Goal: Task Accomplishment & Management: Use online tool/utility

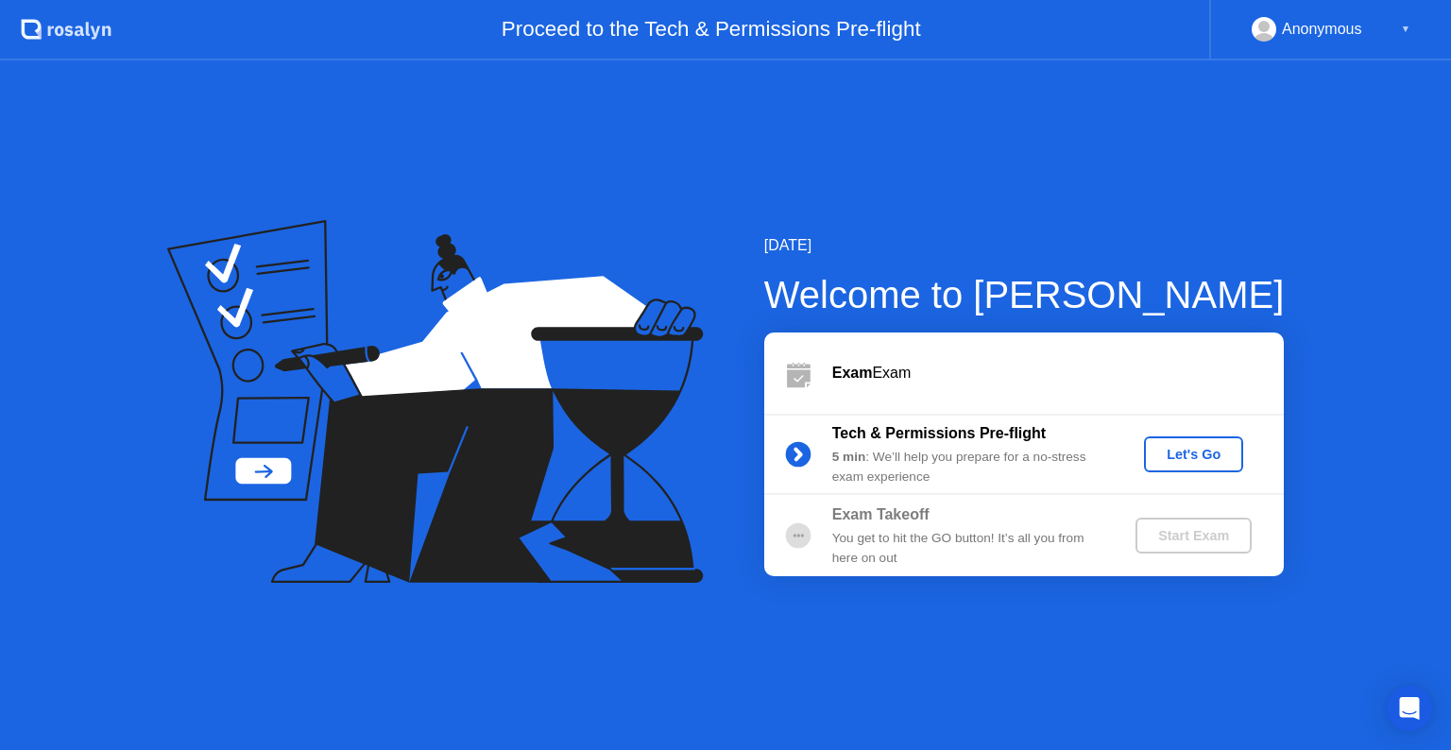
click at [1195, 467] on button "Let's Go" at bounding box center [1193, 454] width 99 height 36
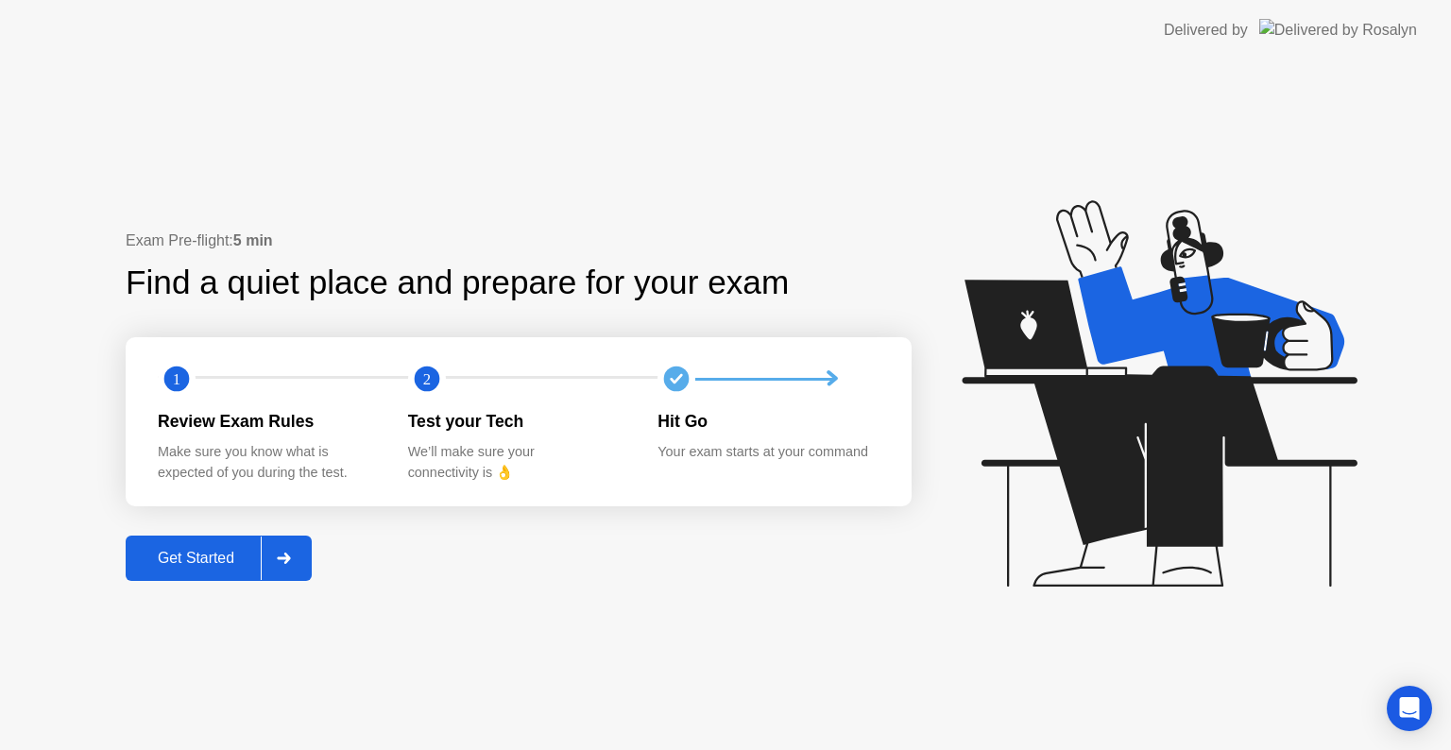
click at [248, 548] on button "Get Started" at bounding box center [219, 557] width 186 height 45
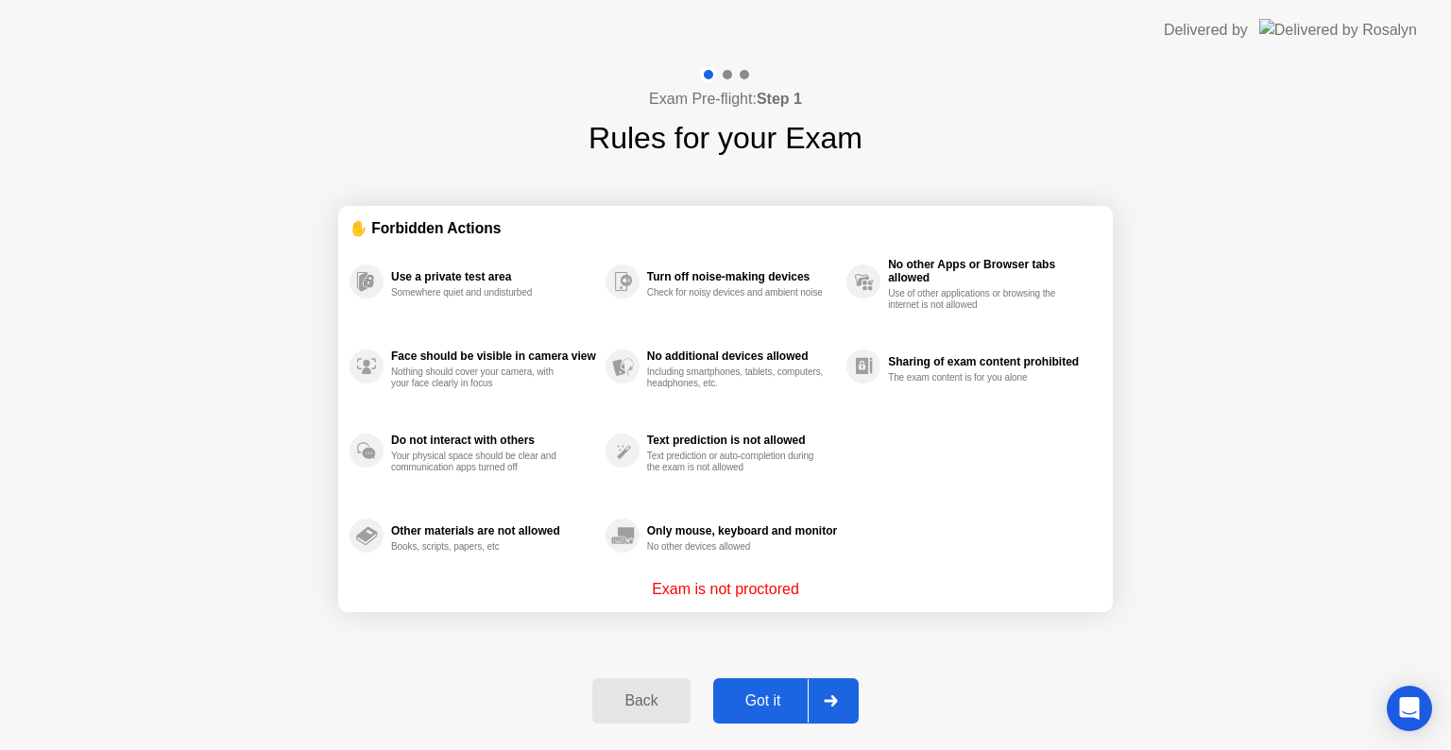
click at [782, 695] on div "Got it" at bounding box center [763, 700] width 89 height 17
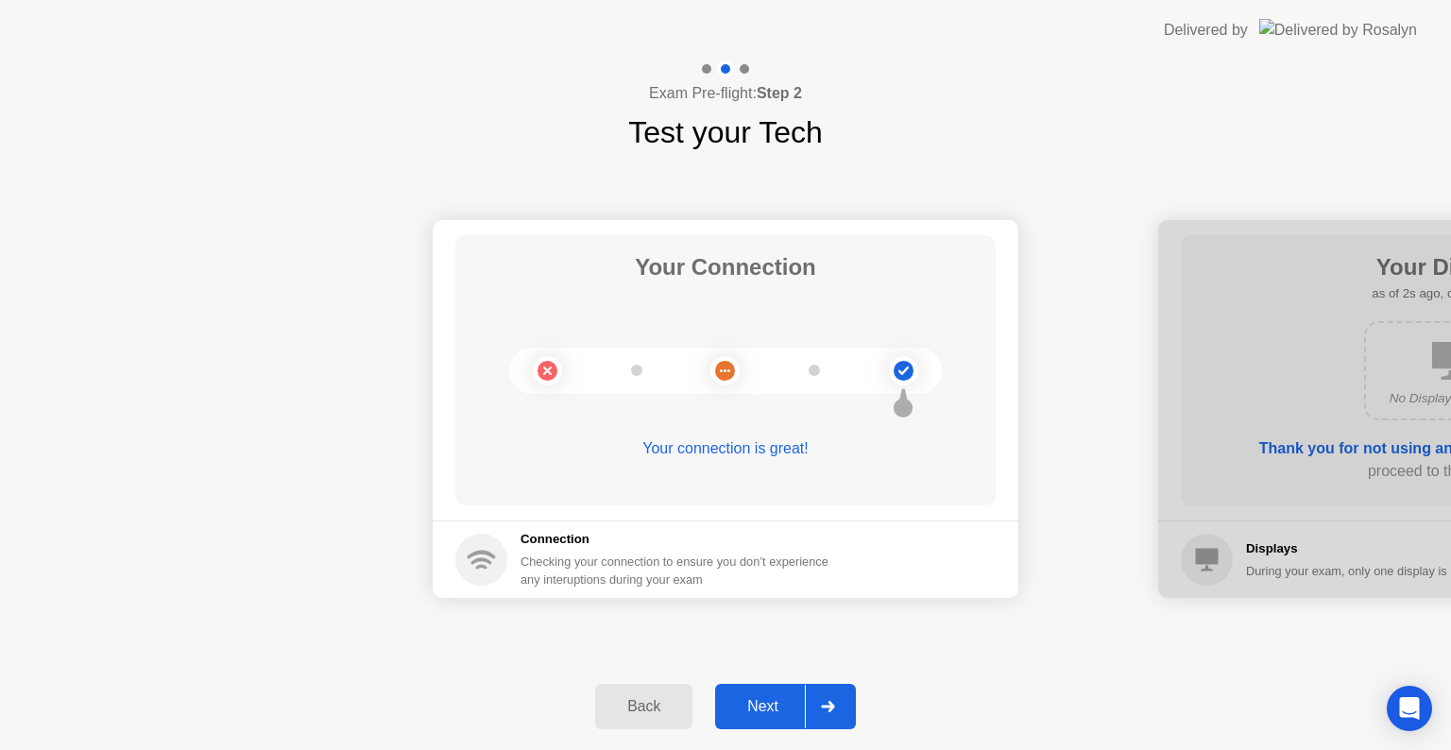
click at [782, 698] on div "Next" at bounding box center [763, 706] width 84 height 17
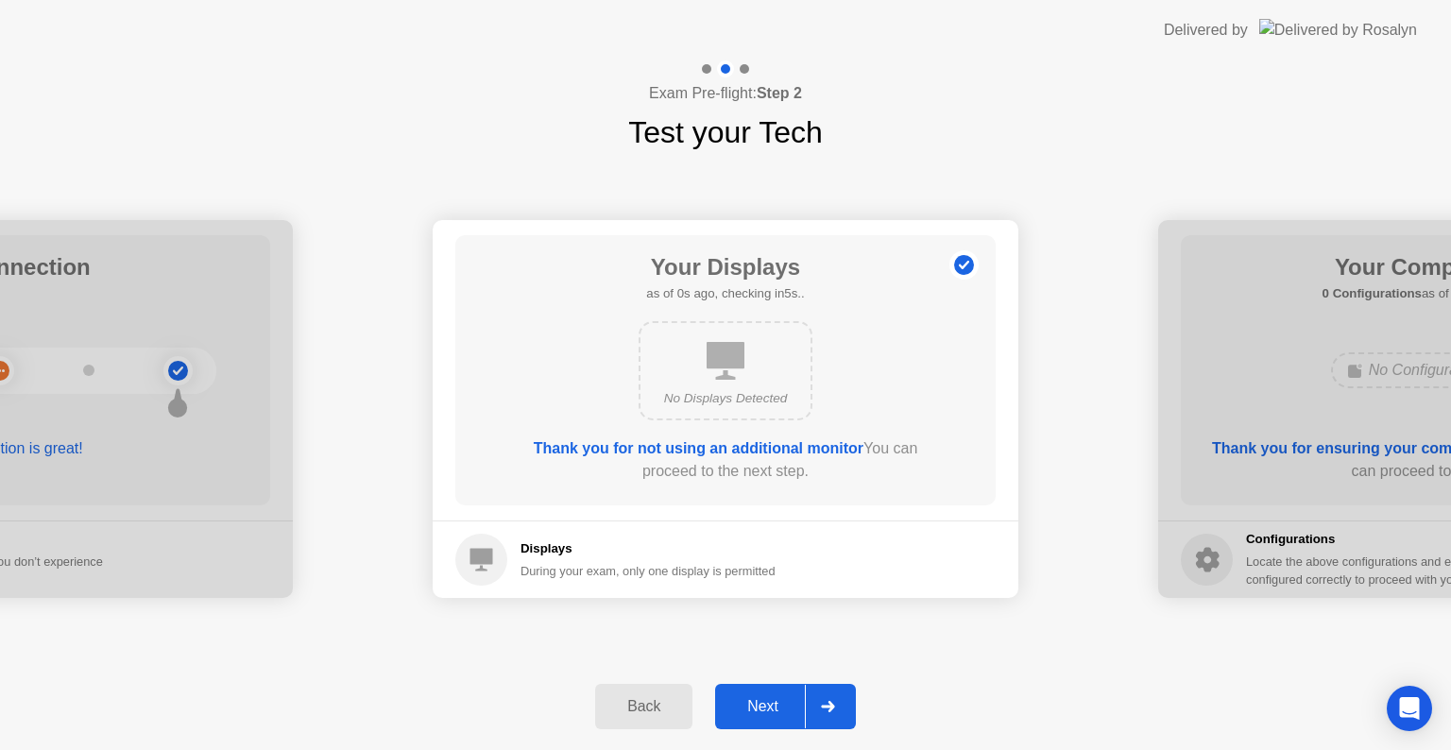
click at [782, 698] on div "Next" at bounding box center [763, 706] width 84 height 17
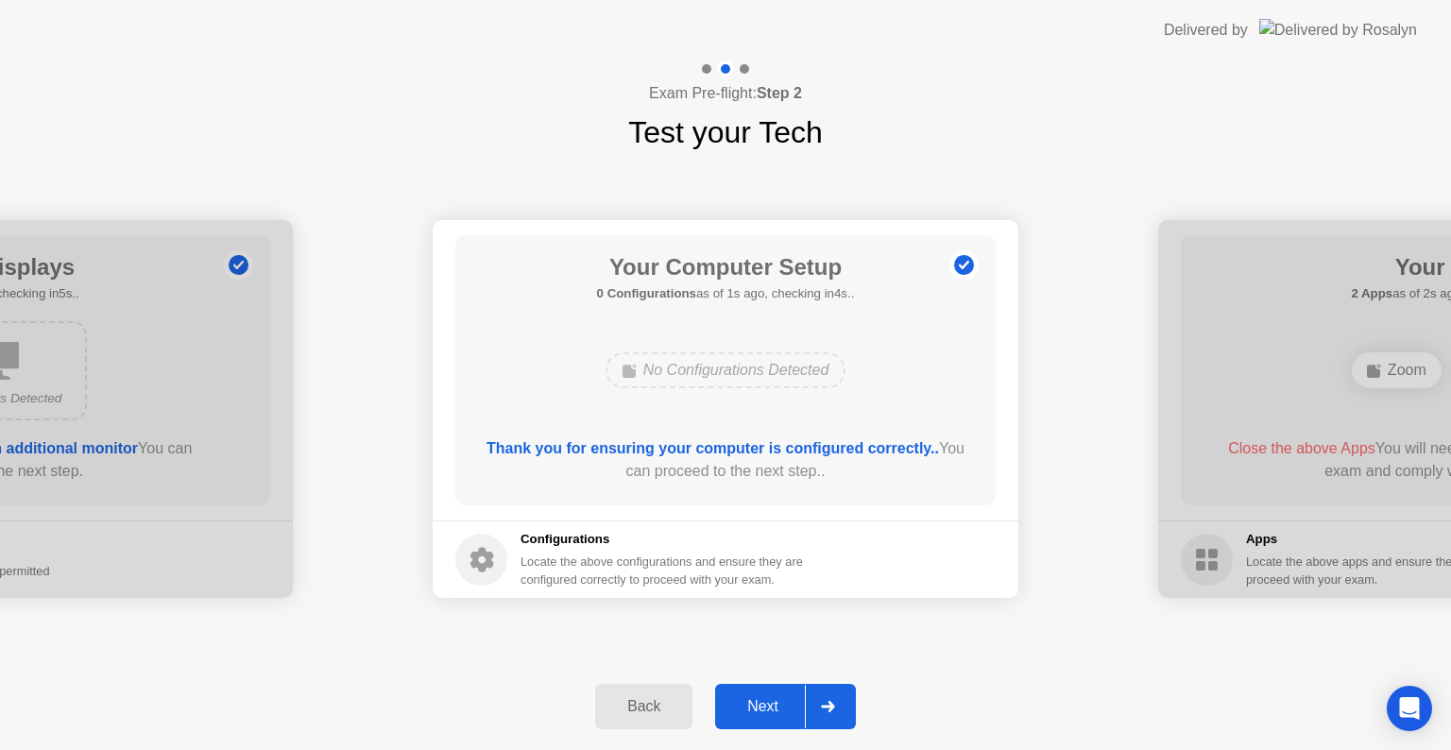
click at [782, 698] on div "Next" at bounding box center [763, 706] width 84 height 17
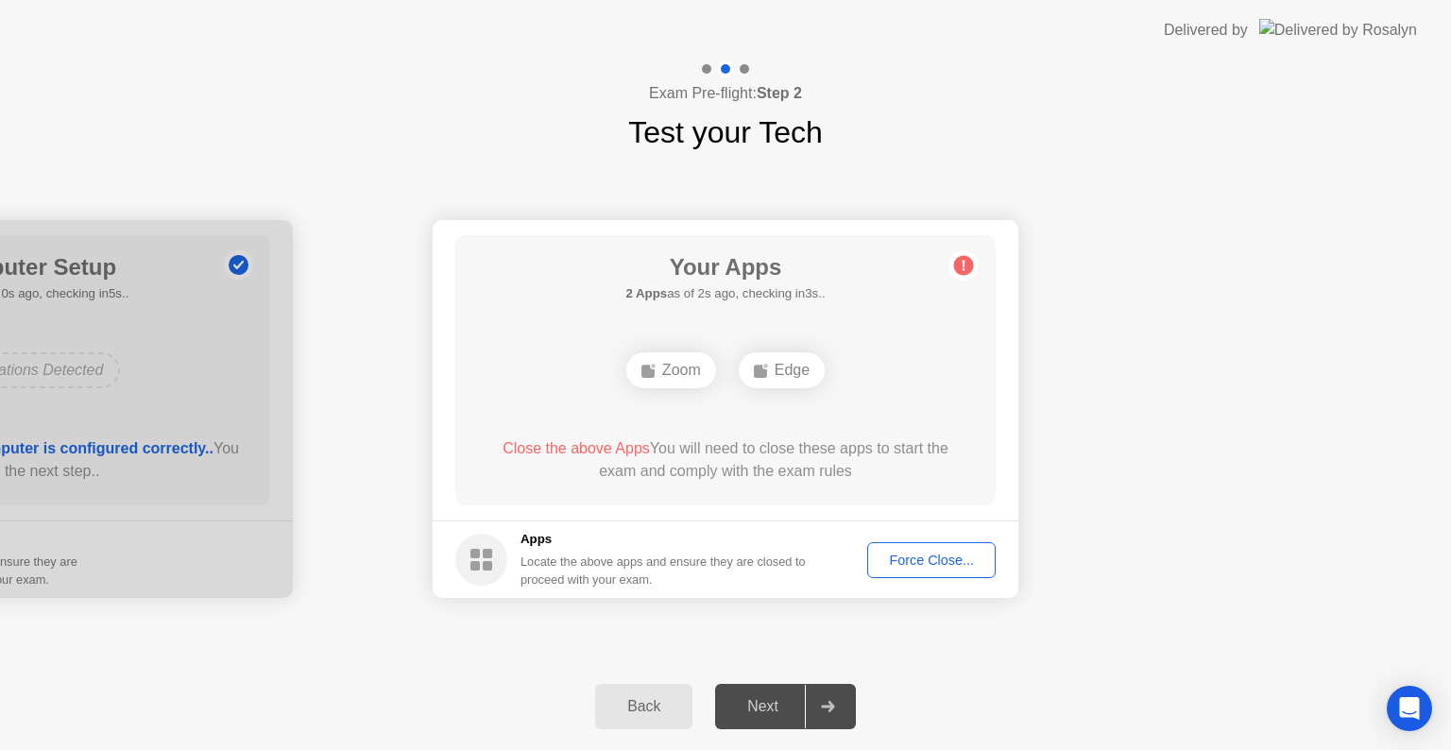
click at [926, 552] on div "Force Close..." at bounding box center [931, 559] width 115 height 15
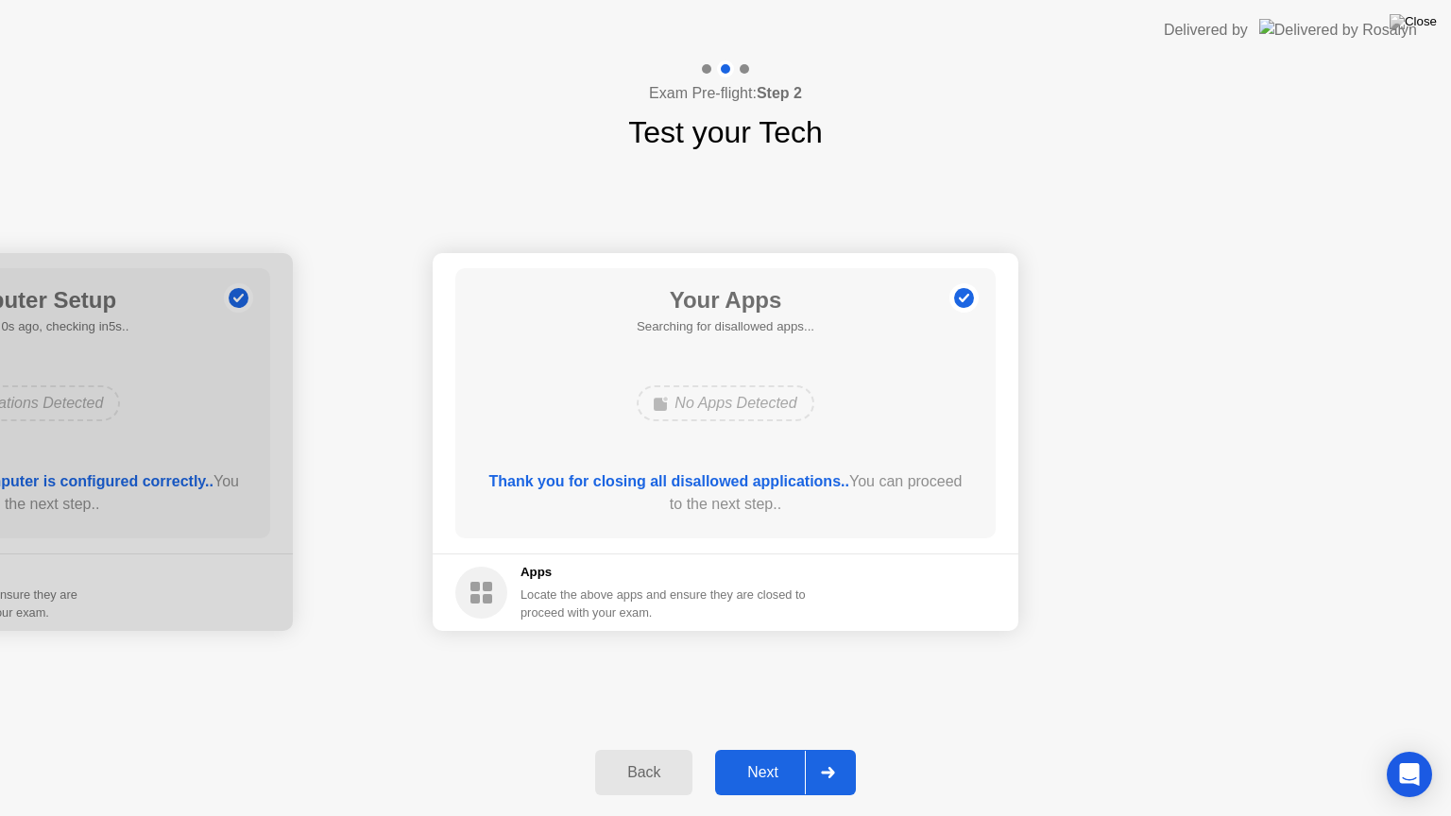
click at [781, 749] on div "Next" at bounding box center [763, 772] width 84 height 17
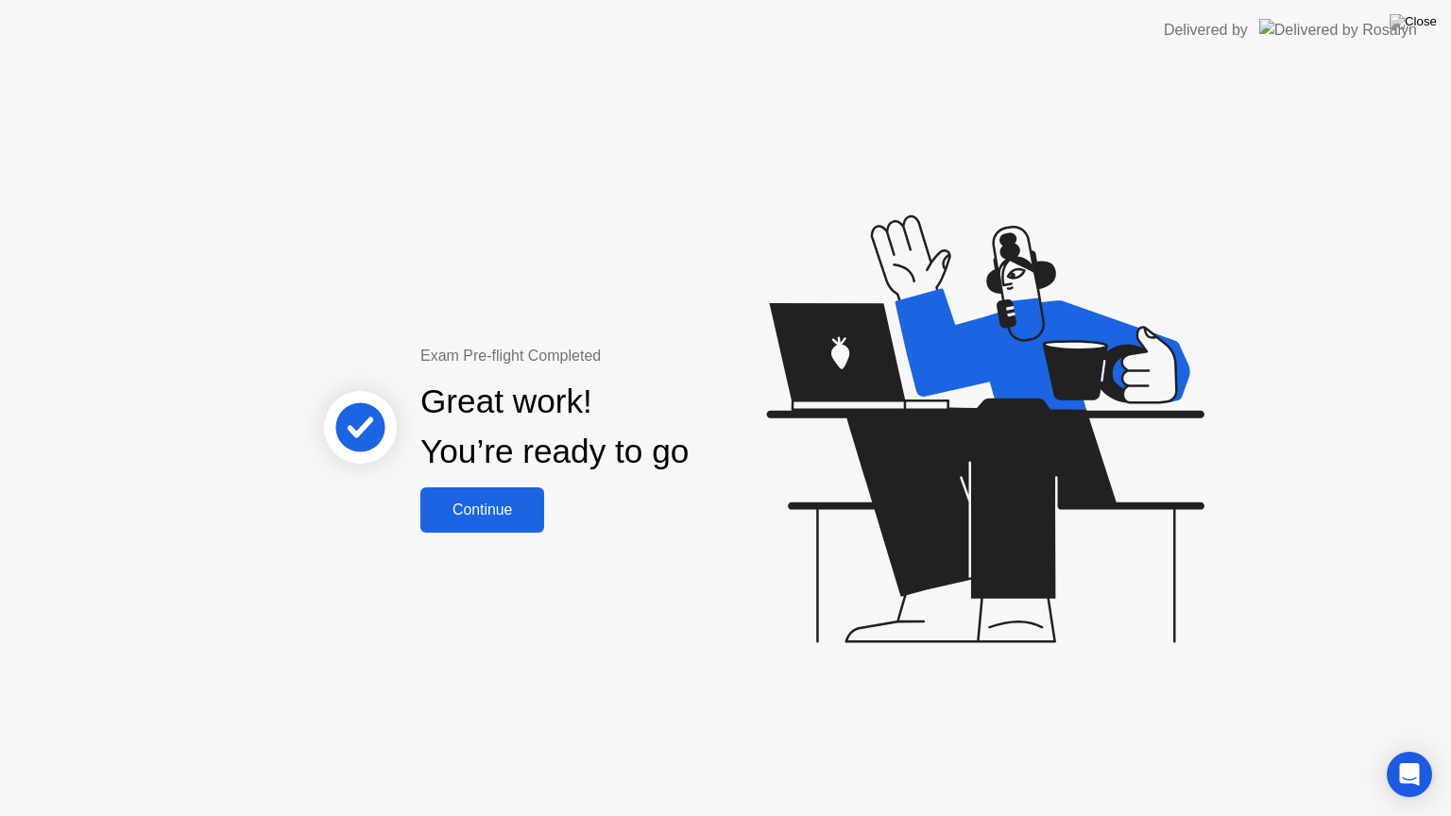
click at [537, 495] on button "Continue" at bounding box center [482, 509] width 124 height 45
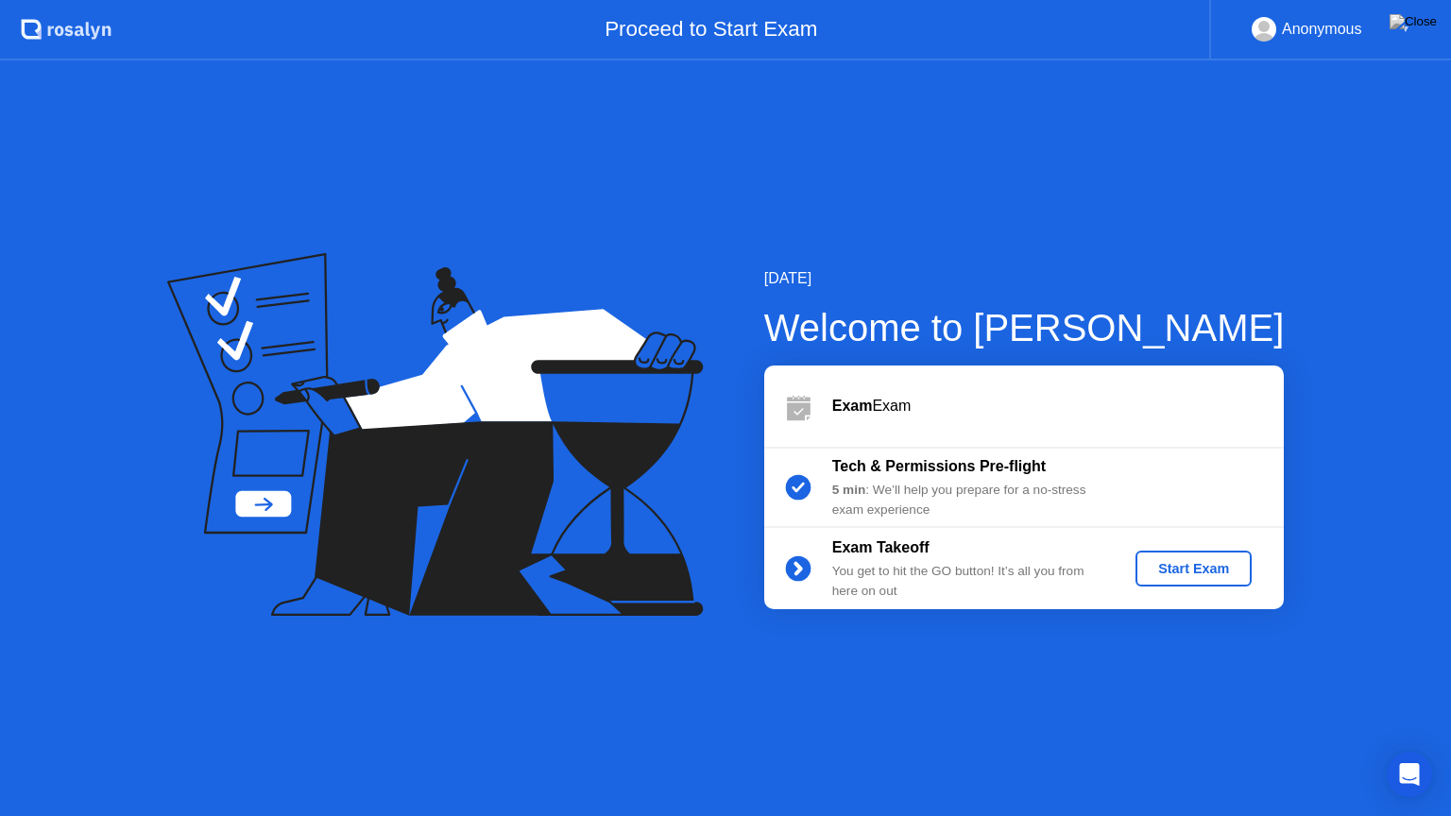
click at [1192, 570] on div "Start Exam" at bounding box center [1193, 568] width 101 height 15
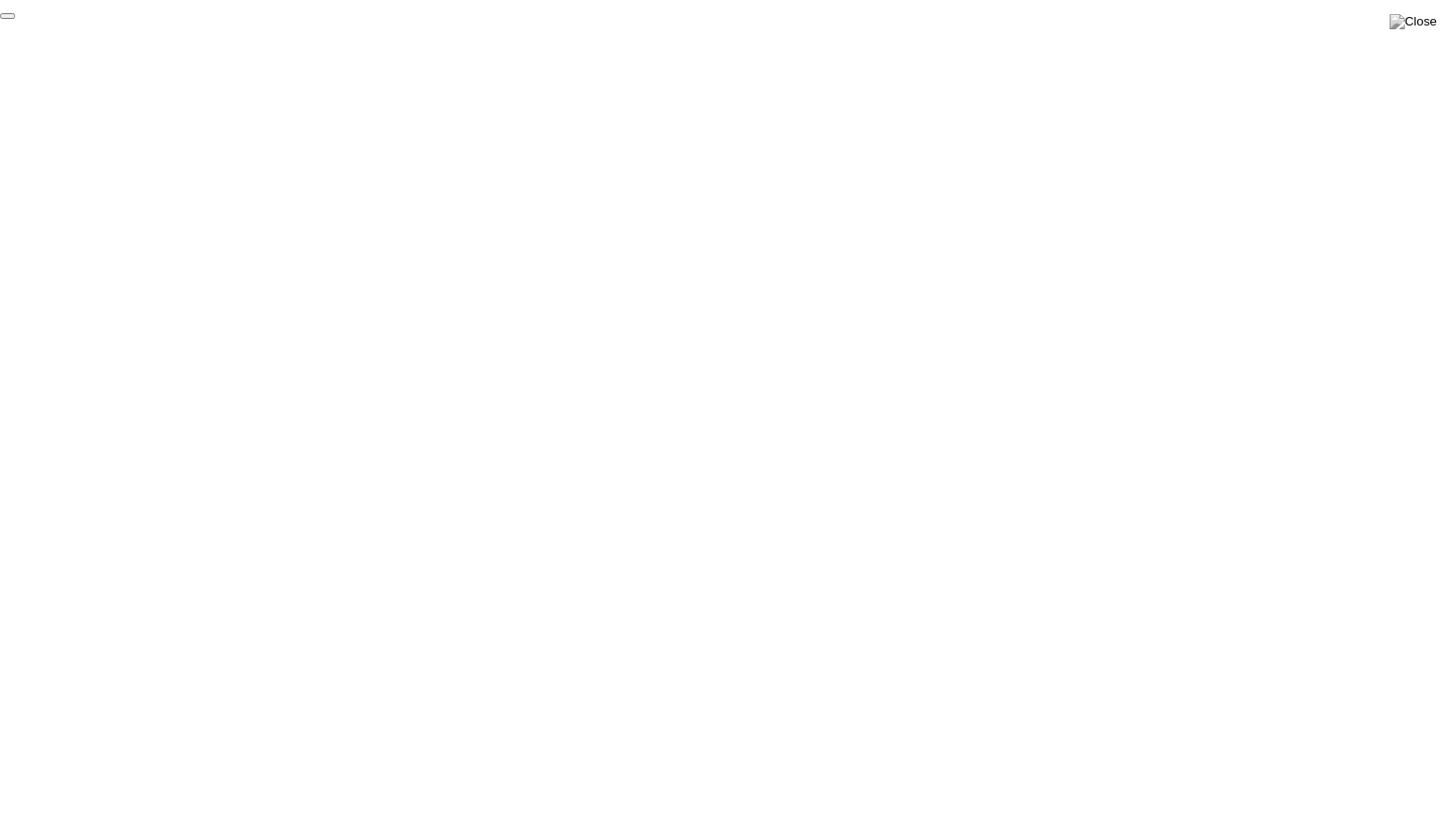
click div "End Proctoring Session"
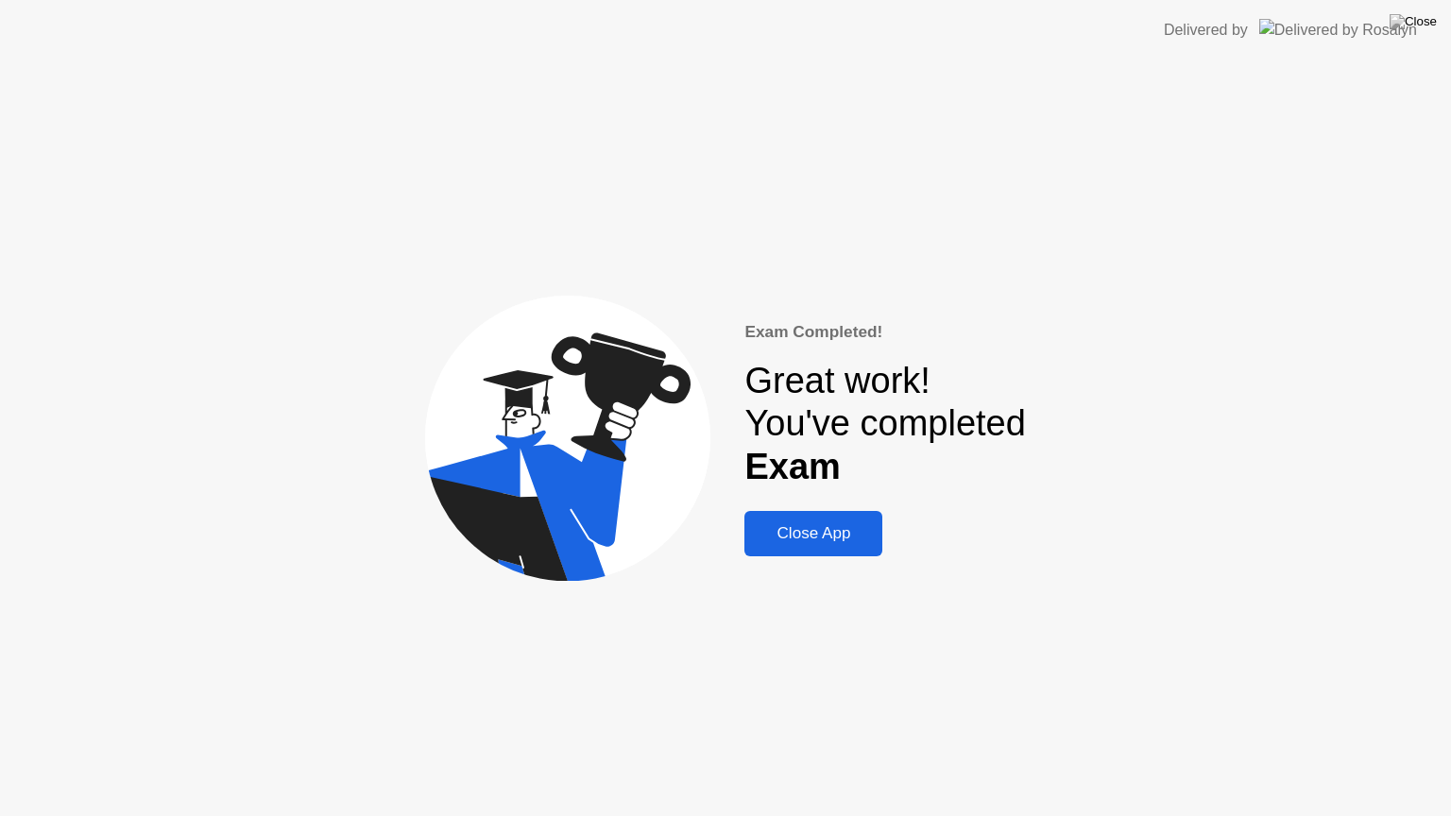
click at [785, 524] on div "Close App" at bounding box center [813, 533] width 127 height 19
